Goal: Check status: Check status

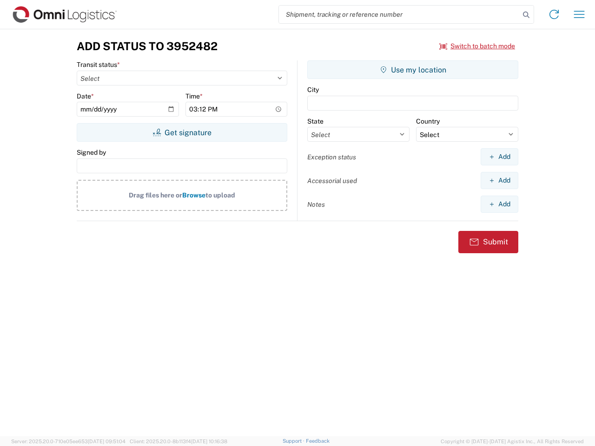
click at [399, 14] on input "search" at bounding box center [399, 15] width 241 height 18
click at [526, 15] on icon at bounding box center [526, 14] width 13 height 13
click at [554, 14] on icon at bounding box center [553, 14] width 15 height 15
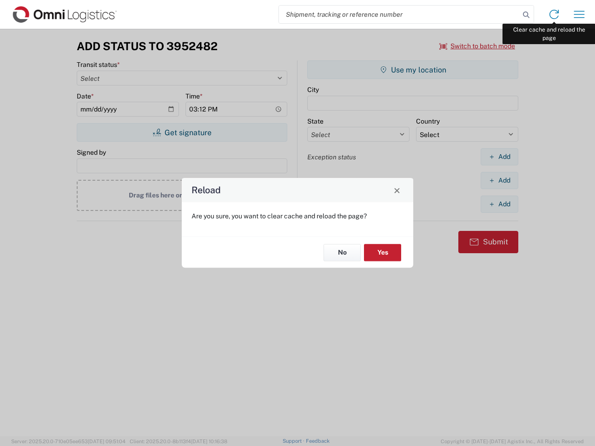
click at [579, 14] on div "Reload Are you sure, you want to clear cache and reload the page? No Yes" at bounding box center [297, 223] width 595 height 446
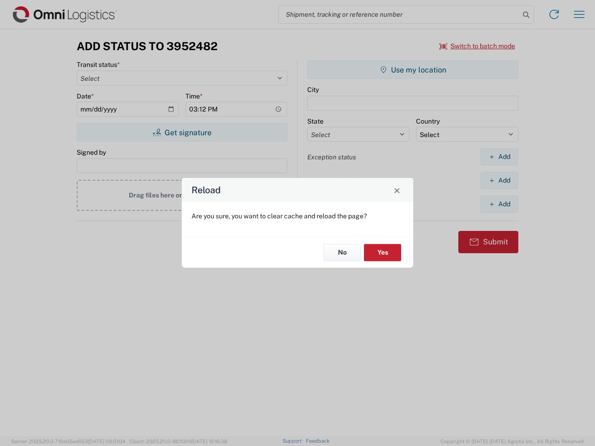
click at [477, 46] on div "Reload Are you sure, you want to clear cache and reload the page? No Yes" at bounding box center [297, 223] width 595 height 446
click at [182, 132] on div "Reload Are you sure, you want to clear cache and reload the page? No Yes" at bounding box center [297, 223] width 595 height 446
click at [413, 70] on div "Reload Are you sure, you want to clear cache and reload the page? No Yes" at bounding box center [297, 223] width 595 height 446
click at [499, 157] on div "Reload Are you sure, you want to clear cache and reload the page? No Yes" at bounding box center [297, 223] width 595 height 446
click at [499, 180] on div "Reload Are you sure, you want to clear cache and reload the page? No Yes" at bounding box center [297, 223] width 595 height 446
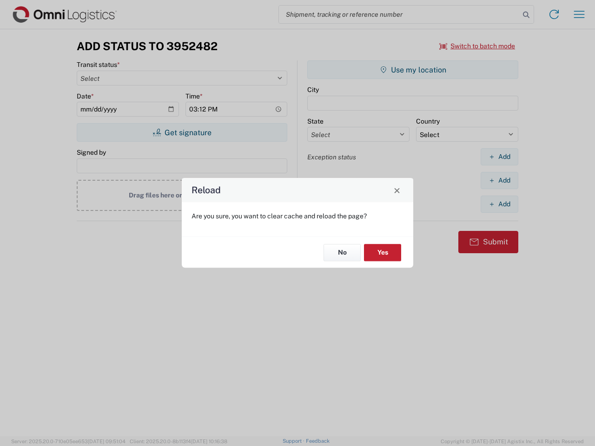
click at [499, 204] on div "Reload Are you sure, you want to clear cache and reload the page? No Yes" at bounding box center [297, 223] width 595 height 446
